Goal: Task Accomplishment & Management: Use online tool/utility

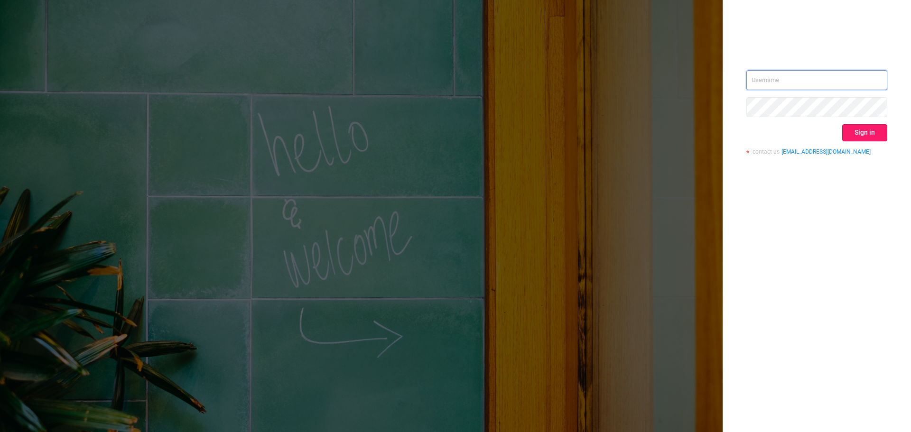
type input "[EMAIL_ADDRESS][DOMAIN_NAME]"
click at [856, 131] on button "Sign in" at bounding box center [864, 132] width 45 height 17
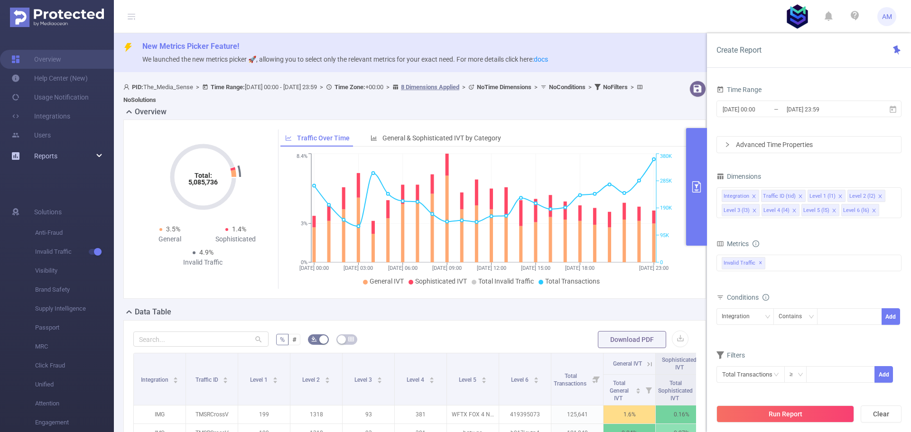
click at [62, 154] on div "Reports" at bounding box center [57, 156] width 114 height 19
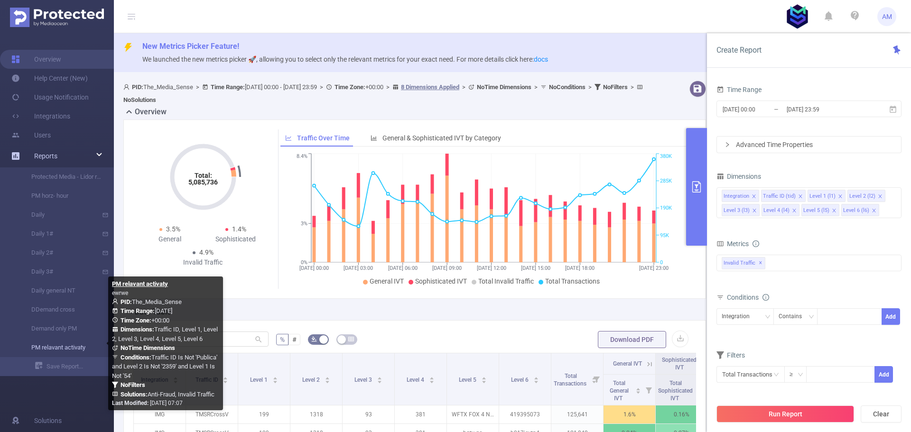
click at [70, 349] on link "PM relavant activaty" at bounding box center [61, 347] width 84 height 19
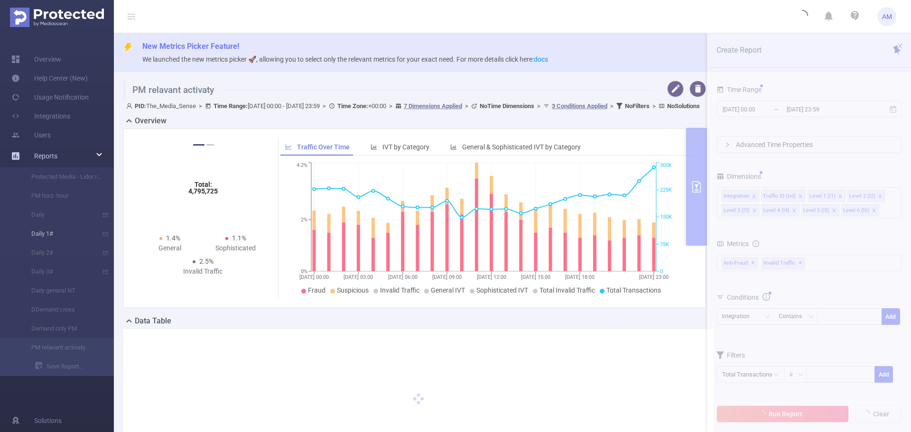
type input "[DATE] 00:00"
type input "[DATE] 23:59"
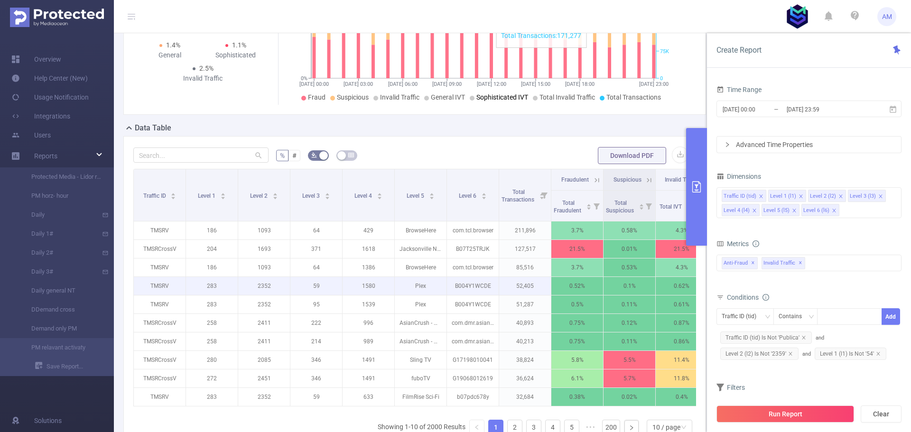
scroll to position [237, 0]
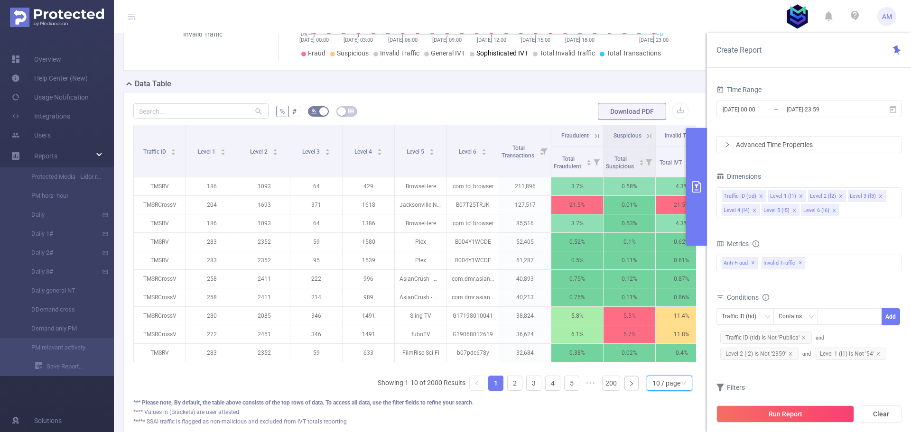
click at [652, 391] on div "10 / page" at bounding box center [666, 383] width 28 height 14
click at [664, 381] on li "50 / page" at bounding box center [662, 373] width 46 height 15
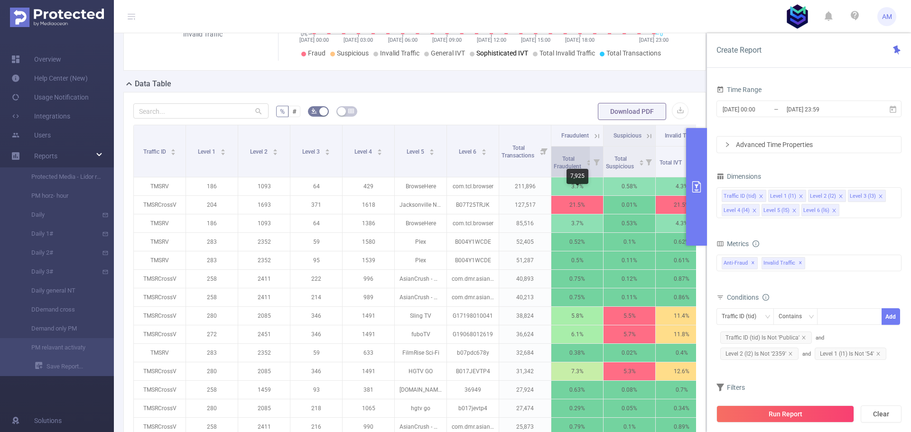
click at [570, 180] on div "7,925" at bounding box center [578, 176] width 22 height 15
click at [562, 170] on span "Total Fraudulent" at bounding box center [568, 163] width 29 height 14
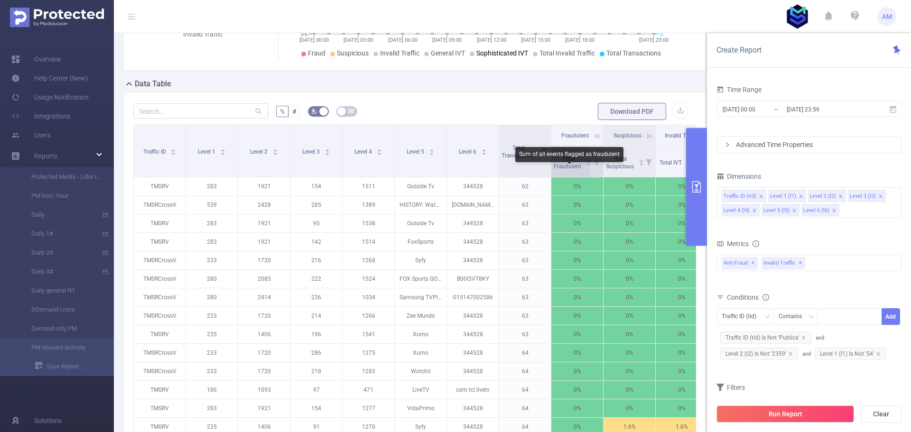
click at [562, 170] on span "Total Fraudulent" at bounding box center [568, 163] width 29 height 14
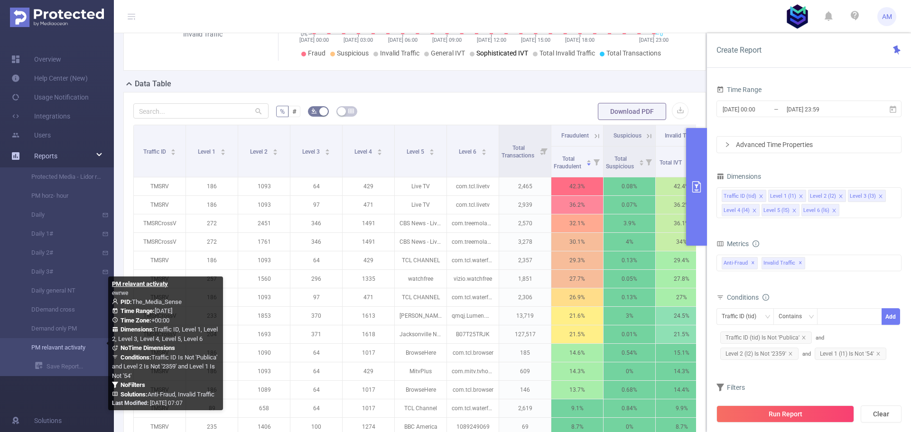
click at [73, 348] on link "PM relavant activaty" at bounding box center [61, 347] width 84 height 19
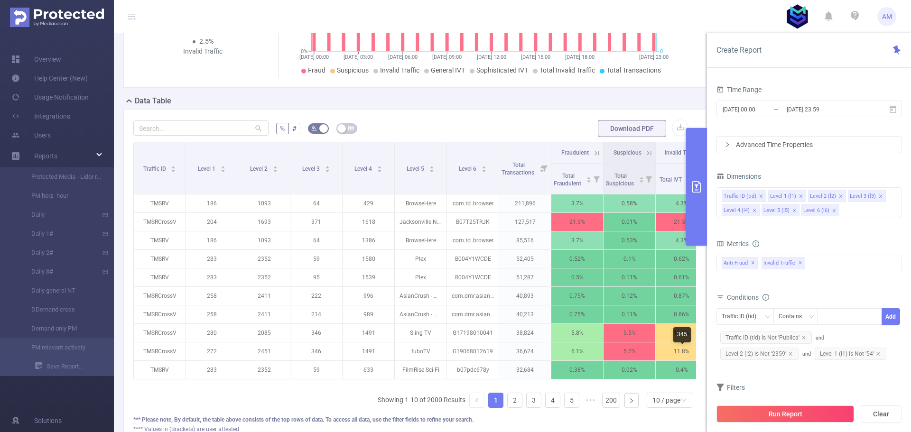
scroll to position [237, 0]
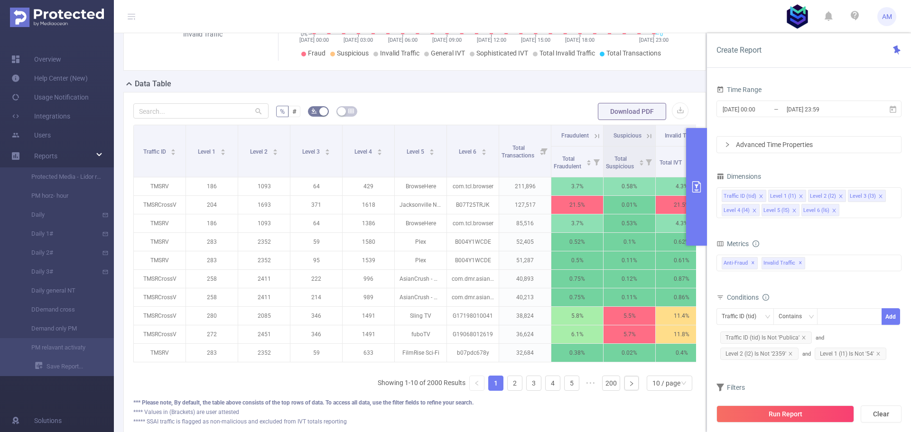
click at [697, 198] on button "primary" at bounding box center [696, 187] width 21 height 118
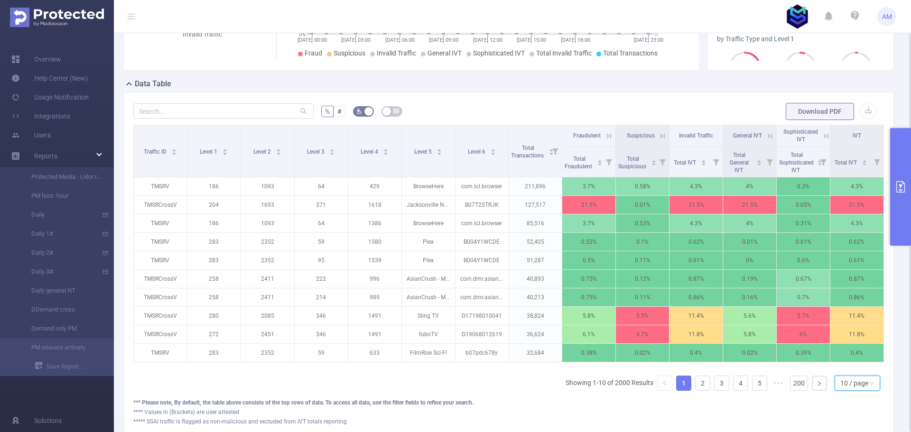
click at [844, 389] on div "10 / page" at bounding box center [854, 383] width 28 height 14
click at [847, 373] on li "50 / page" at bounding box center [850, 373] width 46 height 15
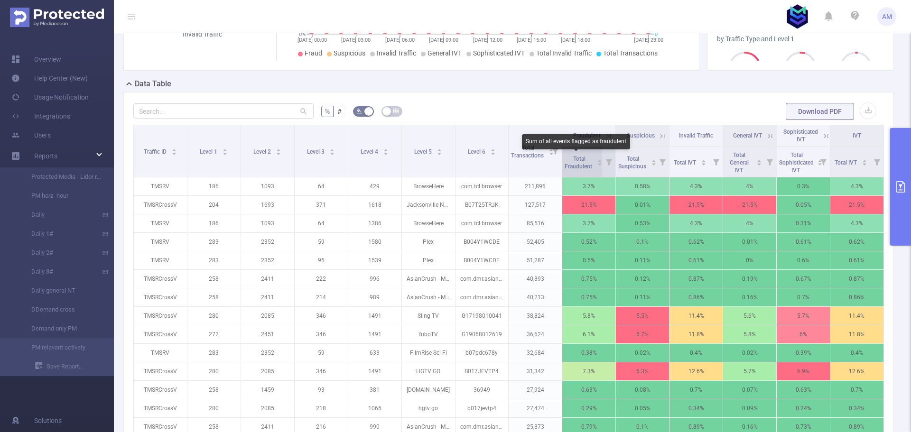
click at [571, 161] on span "Total Fraudulent" at bounding box center [579, 163] width 29 height 14
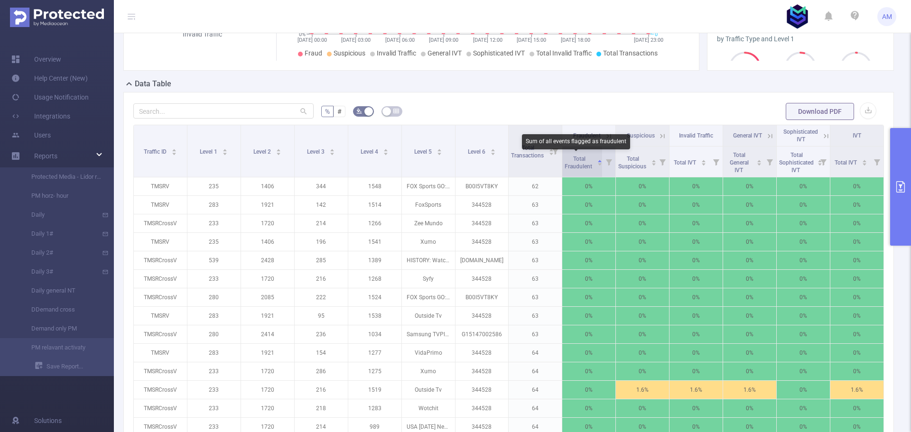
click at [571, 161] on span "Total Fraudulent" at bounding box center [579, 163] width 29 height 14
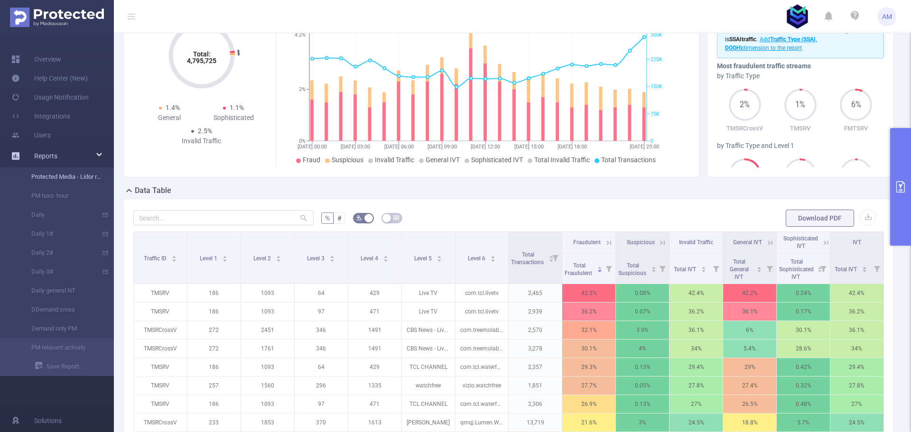
scroll to position [95, 0]
